Goal: Task Accomplishment & Management: Manage account settings

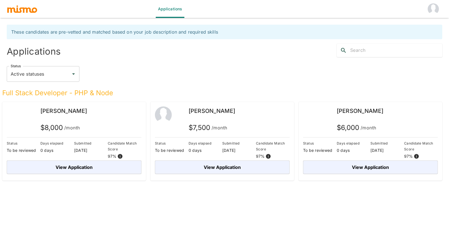
click at [431, 10] on img "account of current user" at bounding box center [432, 8] width 11 height 11
click at [431, 26] on li "Log out" at bounding box center [431, 25] width 26 height 11
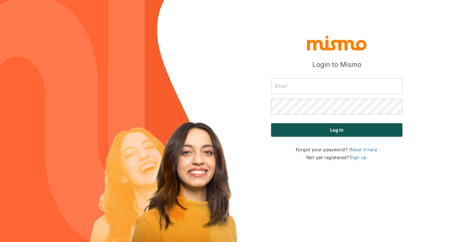
type input "carmen@mismo.team"
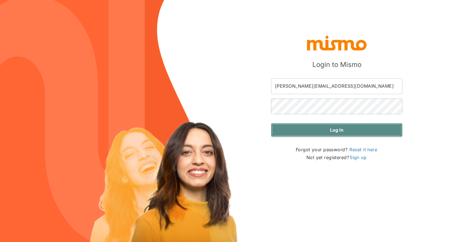
click at [330, 131] on button "Log in" at bounding box center [336, 129] width 131 height 13
